Goal: Task Accomplishment & Management: Manage account settings

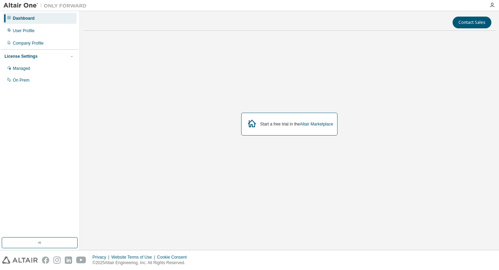
click at [281, 124] on div "Start a free trial in the Altair Marketplace" at bounding box center [296, 125] width 73 height 6
click at [24, 69] on div "Managed" at bounding box center [21, 69] width 17 height 6
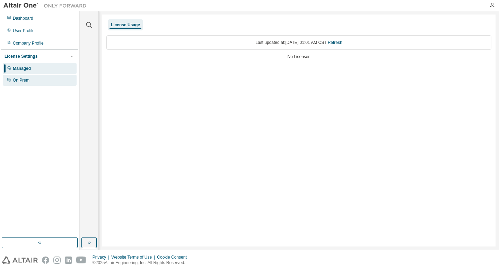
click at [24, 79] on div "On Prem" at bounding box center [21, 81] width 17 height 6
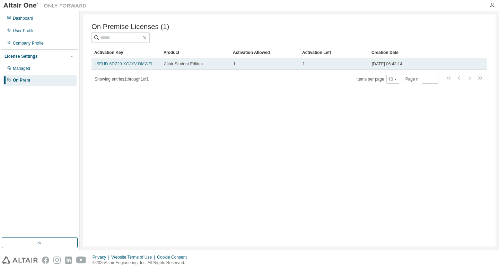
click at [119, 64] on link "L9EUD-6DZ29-XGJYV-DMWEI" at bounding box center [124, 64] width 58 height 5
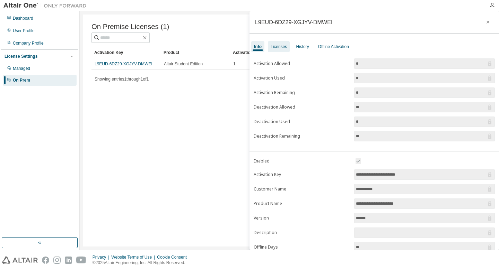
click at [281, 47] on div "Licenses" at bounding box center [278, 47] width 16 height 6
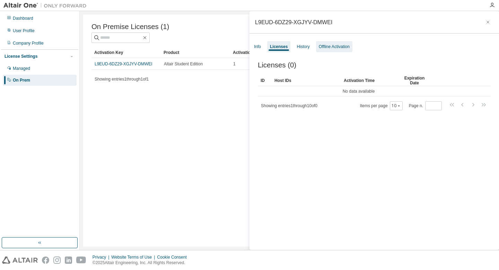
click at [332, 48] on div "Offline Activation" at bounding box center [334, 47] width 31 height 6
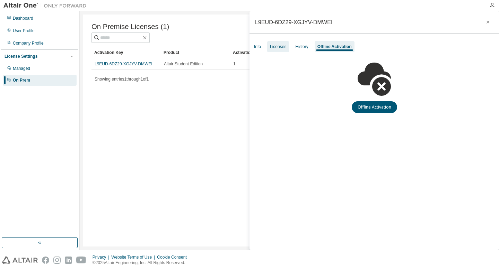
click at [277, 48] on div "Licenses" at bounding box center [278, 47] width 16 height 6
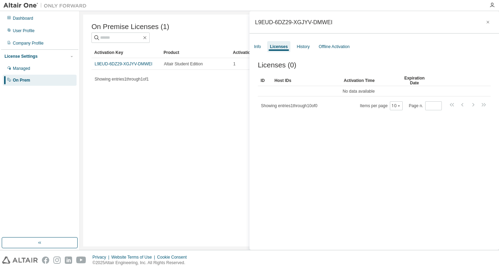
click at [255, 23] on div "L9EUD-6DZ29-XGJYV-DMWEI" at bounding box center [373, 22] width 249 height 23
drag, startPoint x: 255, startPoint y: 23, endPoint x: 336, endPoint y: 21, distance: 80.7
click at [336, 21] on div "L9EUD-6DZ29-XGJYV-DMWEI" at bounding box center [373, 22] width 249 height 23
copy div "L9EUD-6DZ29-XGJYV-DMWEI"
click at [304, 45] on div "History" at bounding box center [302, 47] width 13 height 6
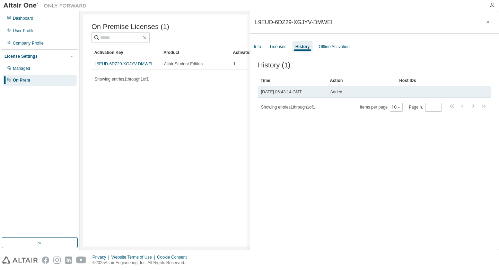
click at [403, 91] on td at bounding box center [433, 92] width 74 height 12
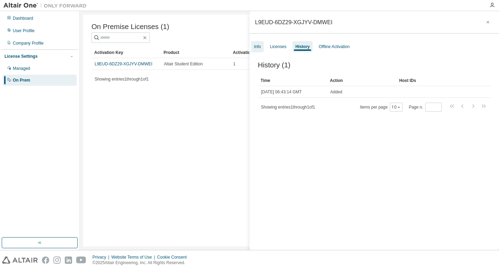
click at [258, 50] on div "Info" at bounding box center [257, 46] width 12 height 11
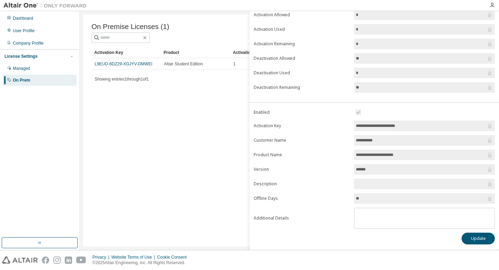
scroll to position [49, 0]
click at [476, 239] on button "Update" at bounding box center [477, 239] width 33 height 12
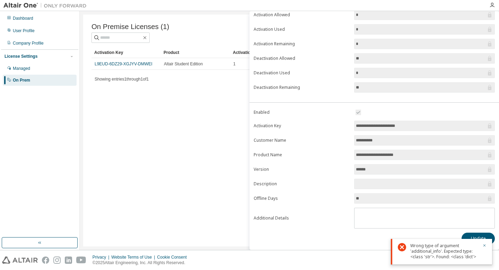
click at [187, 112] on div "On Premise Licenses (1) Clear Load Save Save As Field Operator Value Select fil…" at bounding box center [289, 131] width 412 height 232
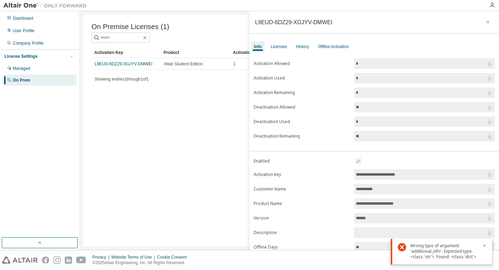
scroll to position [0, 0]
click at [485, 22] on icon "button" at bounding box center [487, 22] width 5 height 6
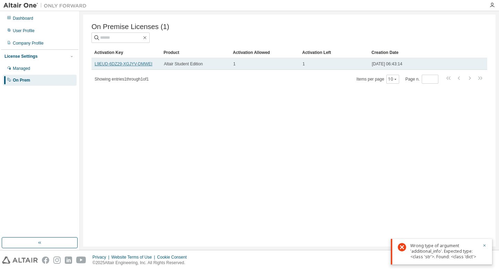
click at [146, 64] on link "L9EUD-6DZ29-XGJYV-DMWEI" at bounding box center [124, 64] width 58 height 5
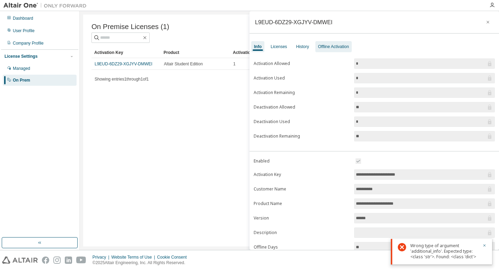
click at [338, 48] on div "Offline Activation" at bounding box center [333, 47] width 31 height 6
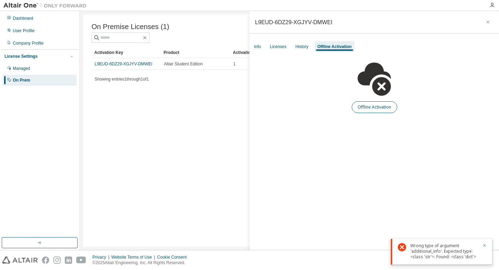
click at [371, 108] on button "Offline Activation" at bounding box center [374, 107] width 45 height 12
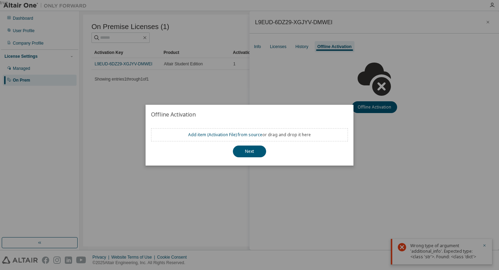
click at [305, 47] on div "true" at bounding box center [249, 135] width 499 height 270
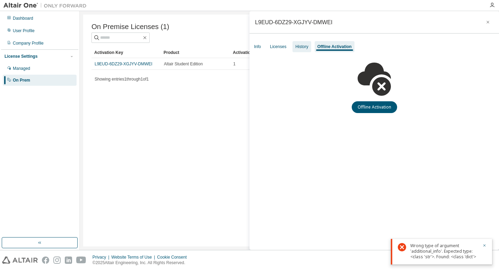
click at [304, 47] on div "History" at bounding box center [301, 47] width 13 height 6
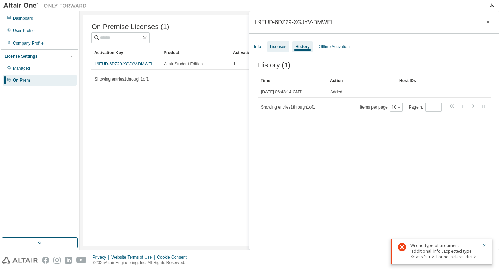
click at [286, 47] on div "Licenses" at bounding box center [278, 47] width 16 height 6
click at [258, 46] on div "Info" at bounding box center [257, 47] width 7 height 6
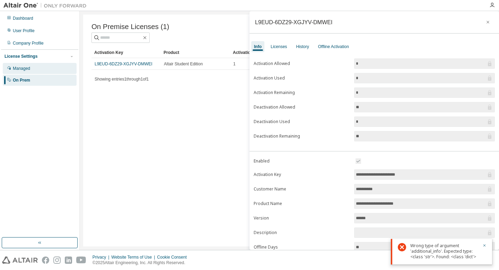
click at [56, 68] on div "Managed" at bounding box center [40, 68] width 74 height 11
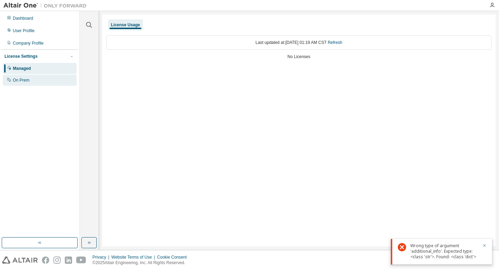
click at [32, 82] on div "On Prem" at bounding box center [40, 80] width 74 height 11
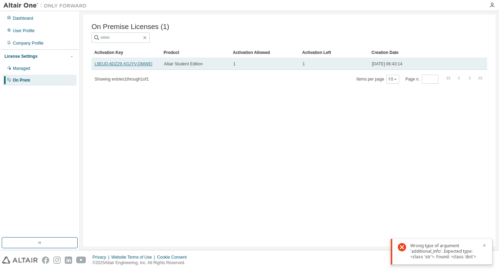
click at [134, 64] on link "L9EUD-6DZ29-XGJYV-DMWEI" at bounding box center [124, 64] width 58 height 5
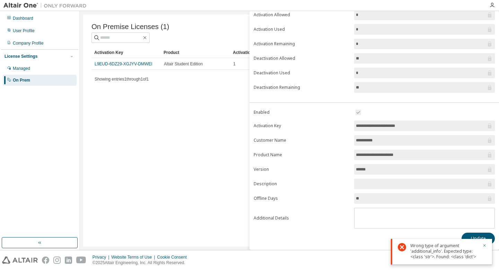
scroll to position [49, 0]
click at [364, 142] on input "*********" at bounding box center [421, 140] width 130 height 7
drag, startPoint x: 376, startPoint y: 139, endPoint x: 355, endPoint y: 137, distance: 21.6
click at [356, 137] on input "*********" at bounding box center [421, 140] width 130 height 7
click at [485, 244] on icon "button" at bounding box center [484, 246] width 4 height 4
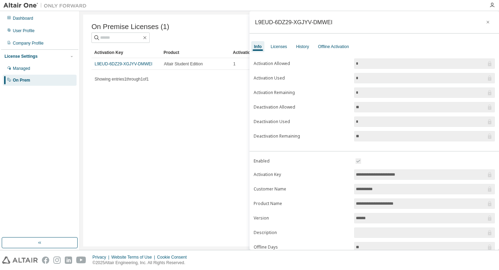
scroll to position [0, 0]
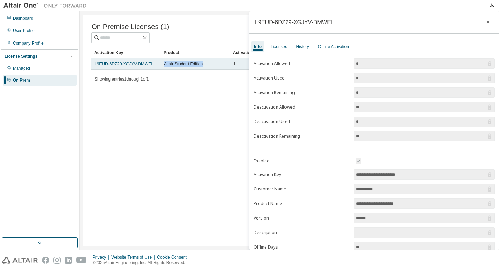
drag, startPoint x: 164, startPoint y: 65, endPoint x: 210, endPoint y: 65, distance: 46.1
click at [210, 65] on div "Altair Student Edition" at bounding box center [195, 64] width 63 height 6
copy span "Altair Student Edition"
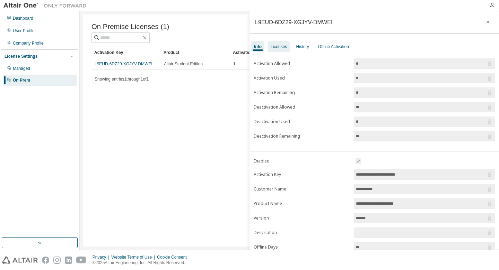
click at [275, 47] on div "Licenses" at bounding box center [278, 47] width 16 height 6
